Goal: Information Seeking & Learning: Learn about a topic

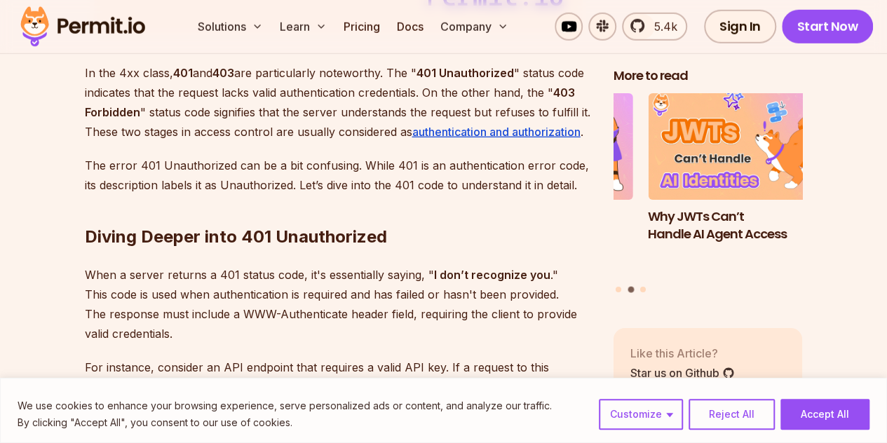
click at [273, 309] on p "When a server returns a 401 status code, it's essentially saying, " I don’t rec…" at bounding box center [338, 304] width 506 height 78
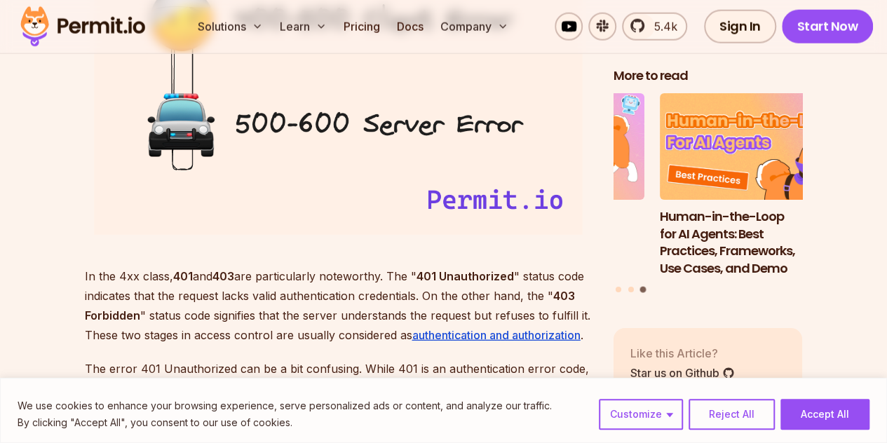
scroll to position [1779, 0]
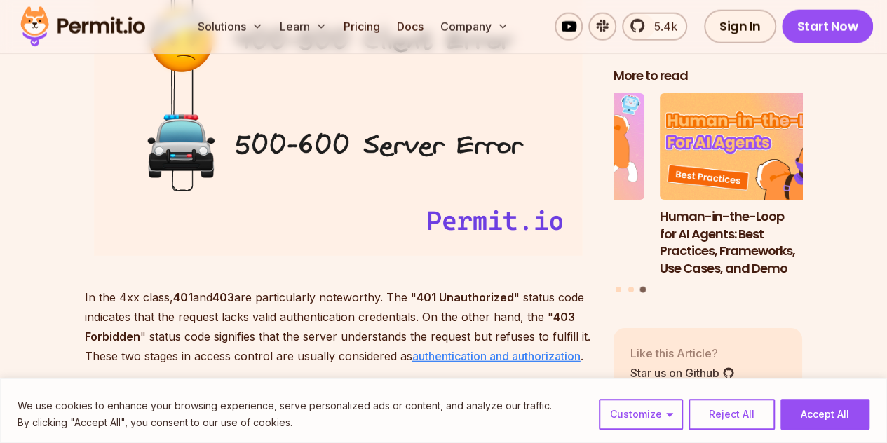
click at [477, 355] on u "authentication and authorization" at bounding box center [496, 356] width 168 height 14
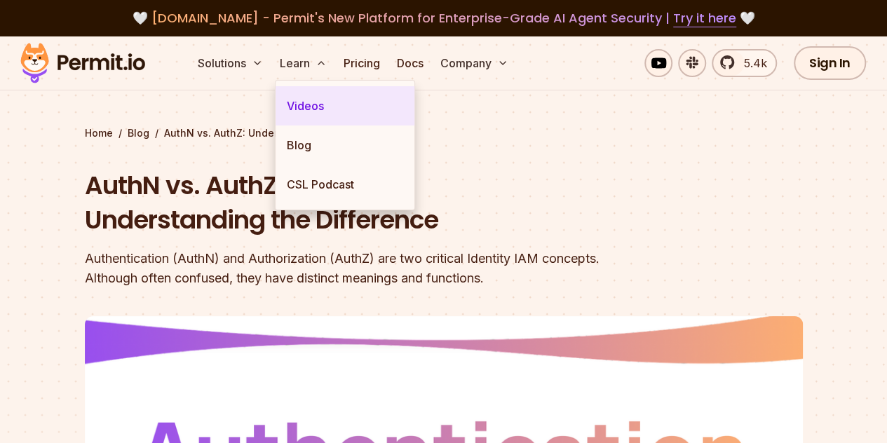
click at [302, 106] on link "Videos" at bounding box center [344, 105] width 139 height 39
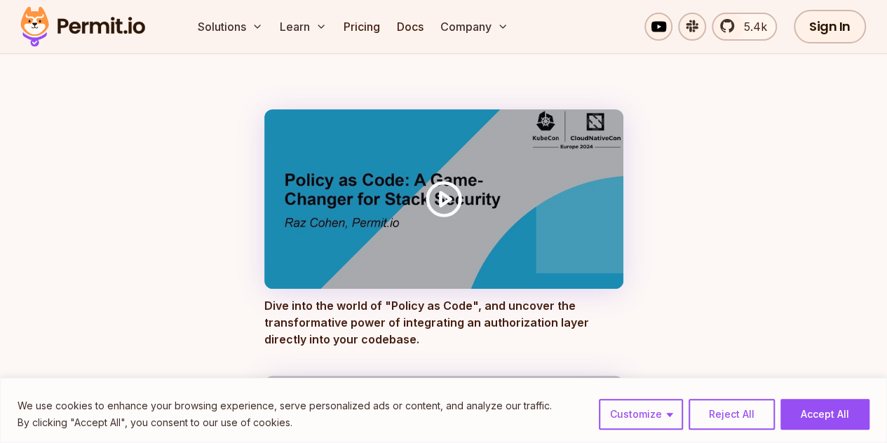
scroll to position [151, 0]
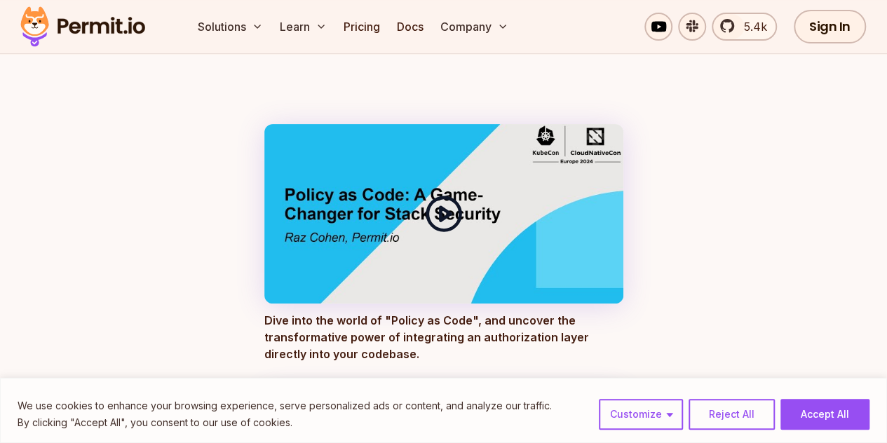
click at [440, 220] on polygon at bounding box center [445, 213] width 10 height 13
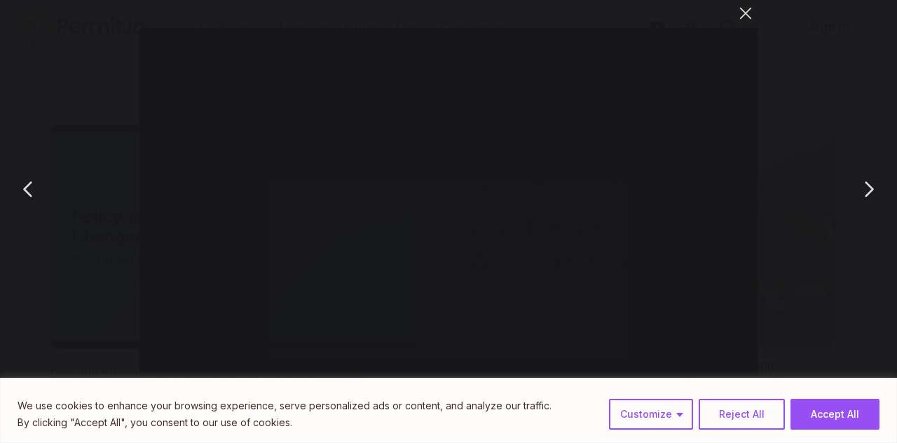
click at [753, 14] on button "You can close this modal content with the ESC key" at bounding box center [746, 13] width 24 height 24
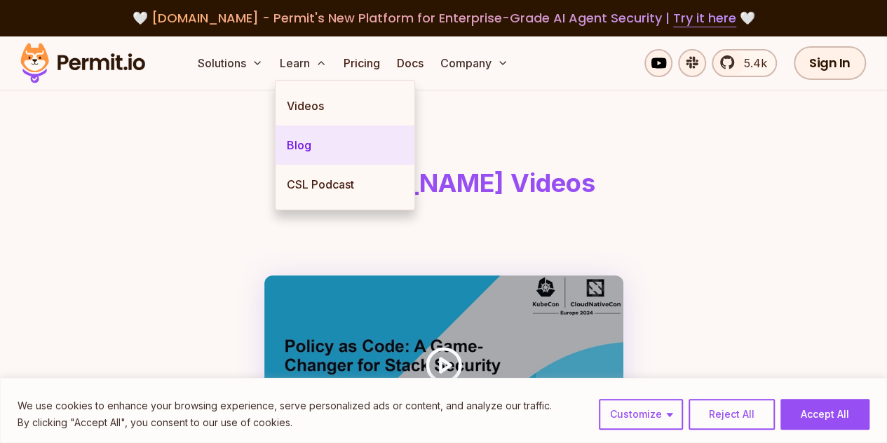
click at [296, 139] on link "Blog" at bounding box center [344, 144] width 139 height 39
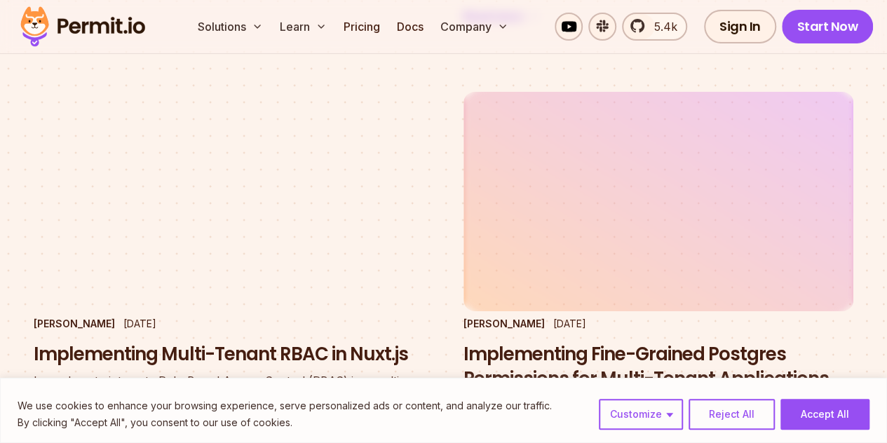
scroll to position [2399, 0]
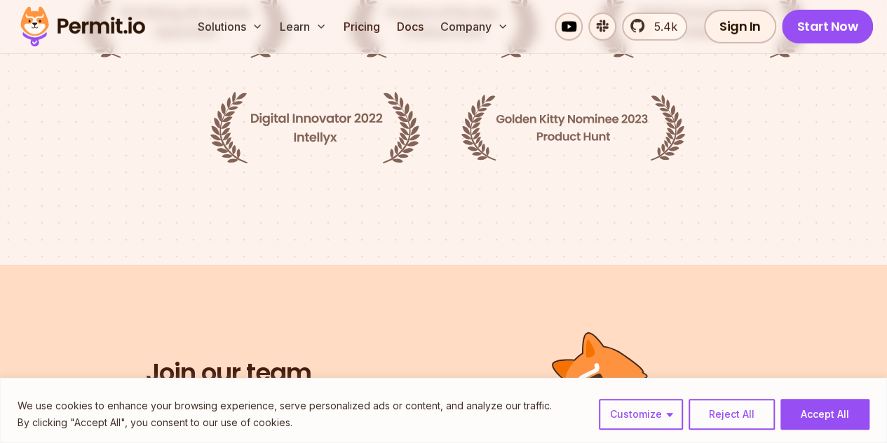
scroll to position [2255, 0]
